Goal: Information Seeking & Learning: Learn about a topic

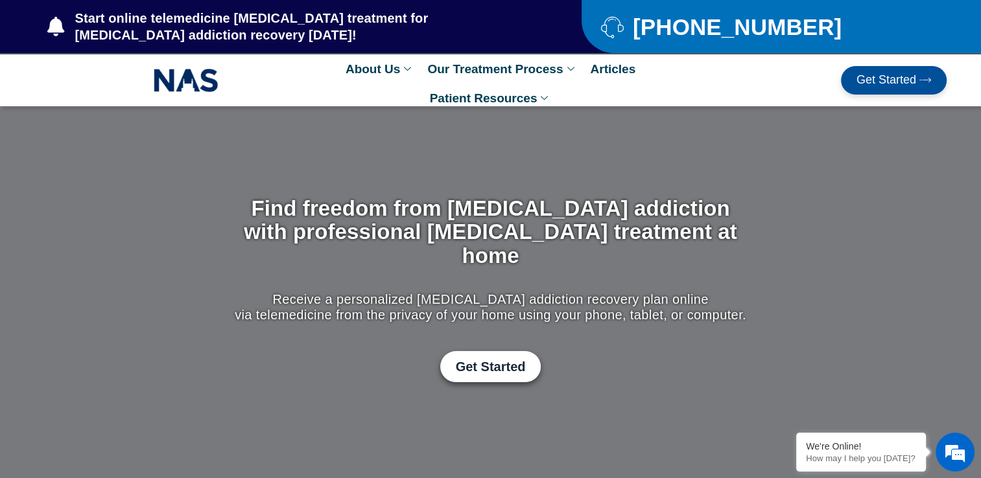
click at [866, 84] on span "Get Started" at bounding box center [886, 80] width 60 height 13
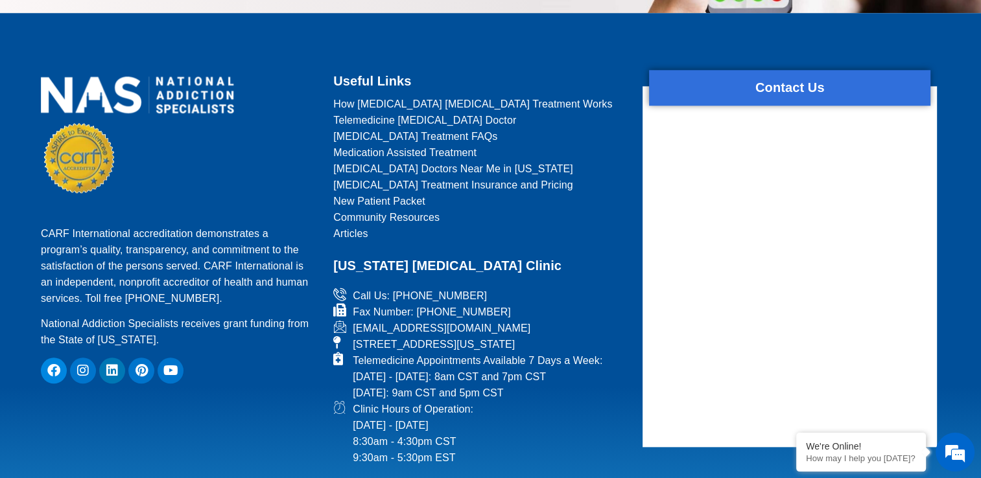
scroll to position [1311, 0]
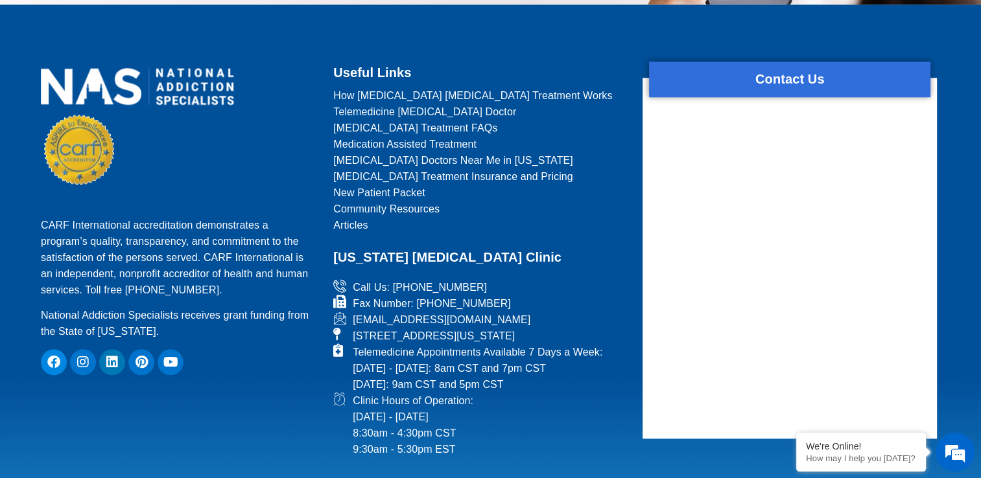
click at [495, 174] on span "[MEDICAL_DATA] Treatment Insurance and Pricing" at bounding box center [453, 177] width 240 height 16
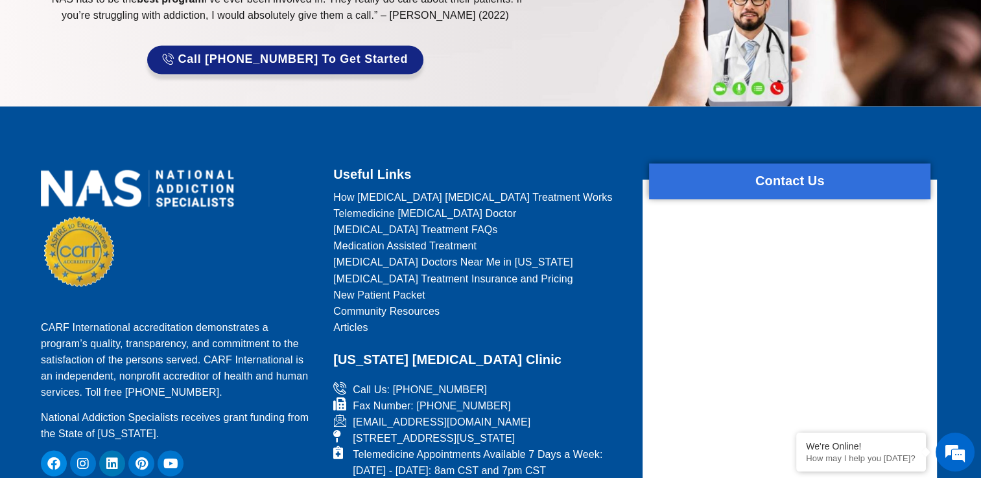
scroll to position [2173, 0]
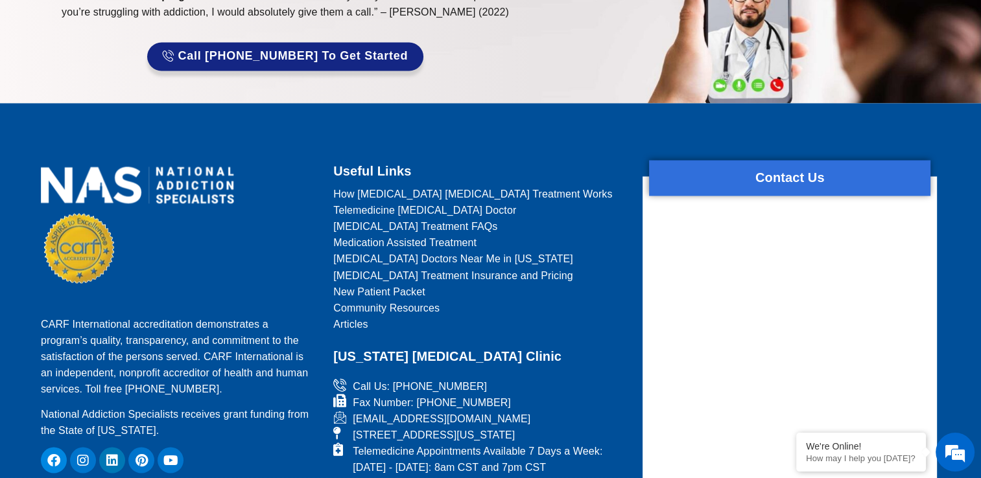
click at [407, 283] on span "New Patient Packet" at bounding box center [378, 291] width 91 height 16
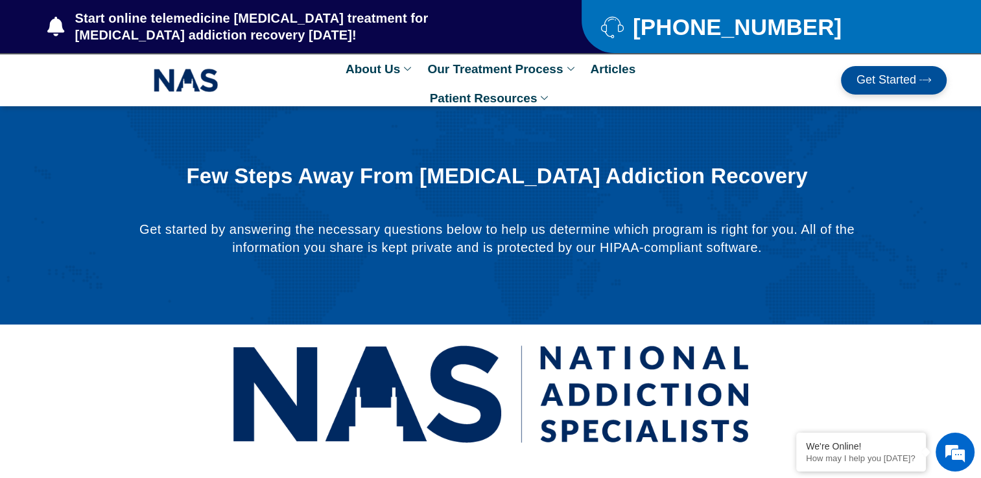
click at [708, 76] on div "Get Started" at bounding box center [796, 80] width 301 height 29
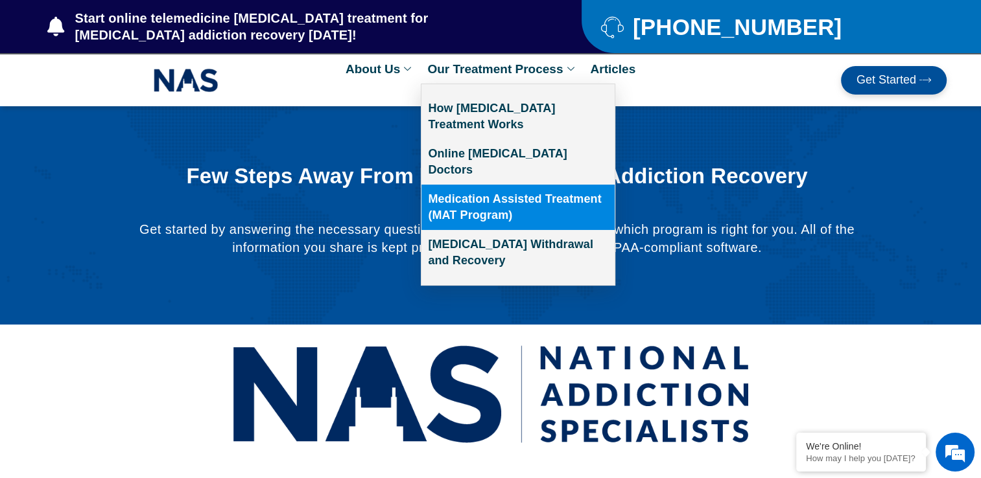
click at [502, 185] on link "Medication Assisted Treatment (MAT Program)" at bounding box center [517, 207] width 193 height 45
